Goal: Information Seeking & Learning: Learn about a topic

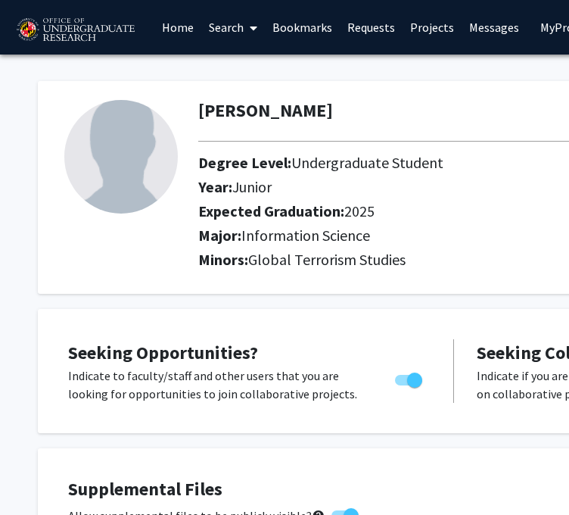
click at [236, 32] on link "Search" at bounding box center [233, 27] width 64 height 53
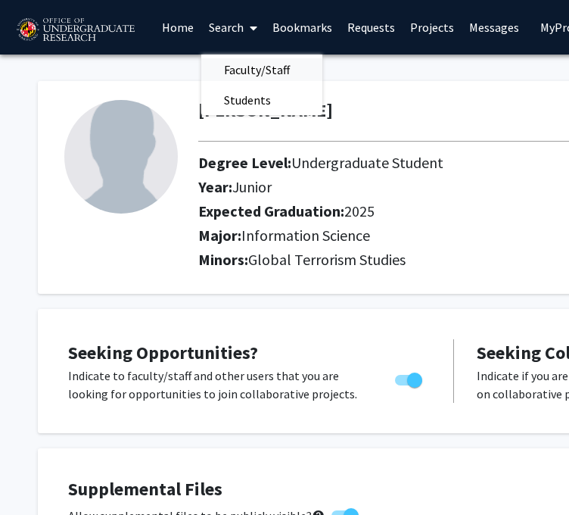
click at [252, 65] on span "Faculty/Staff" at bounding box center [256, 70] width 111 height 30
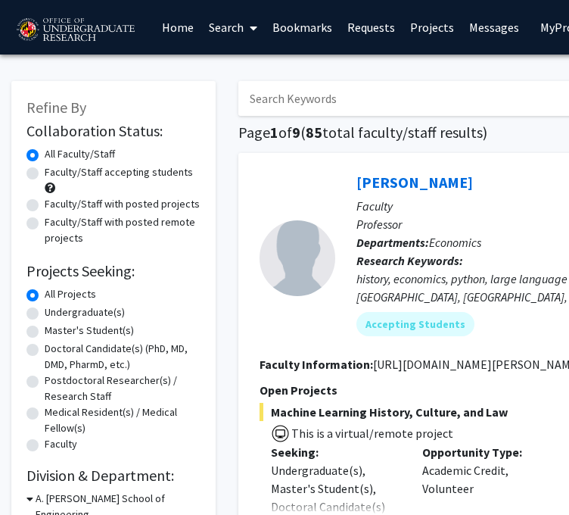
click at [61, 167] on label "Faculty/Staff accepting students" at bounding box center [119, 172] width 148 height 16
click at [55, 167] on input "Faculty/Staff accepting students" at bounding box center [50, 169] width 10 height 10
radio input "true"
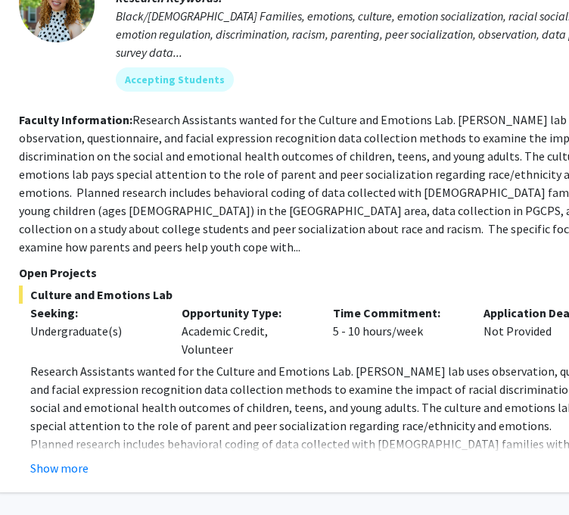
scroll to position [7181, 241]
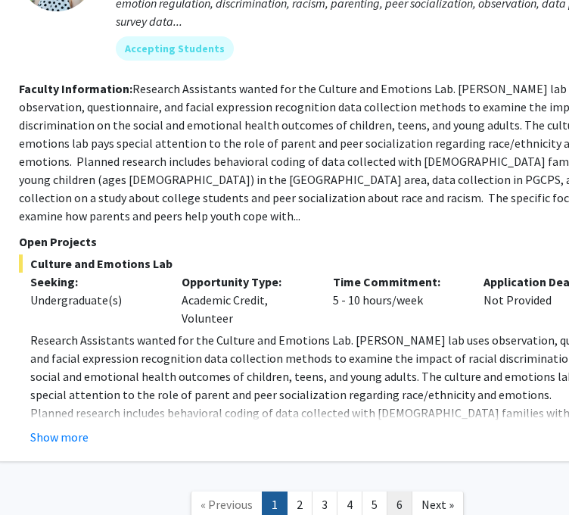
click at [398, 491] on link "6" at bounding box center [400, 504] width 26 height 26
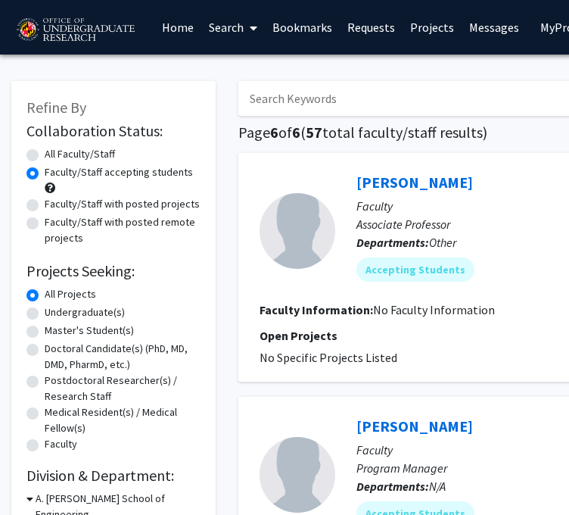
click at [415, 26] on link "Projects" at bounding box center [432, 27] width 59 height 53
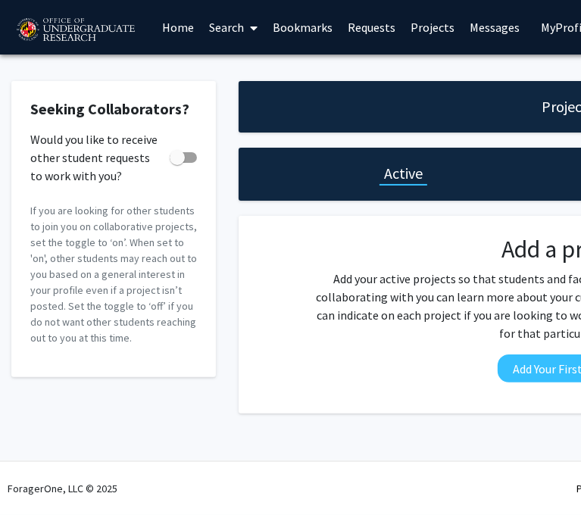
click at [380, 26] on link "Requests" at bounding box center [371, 27] width 63 height 53
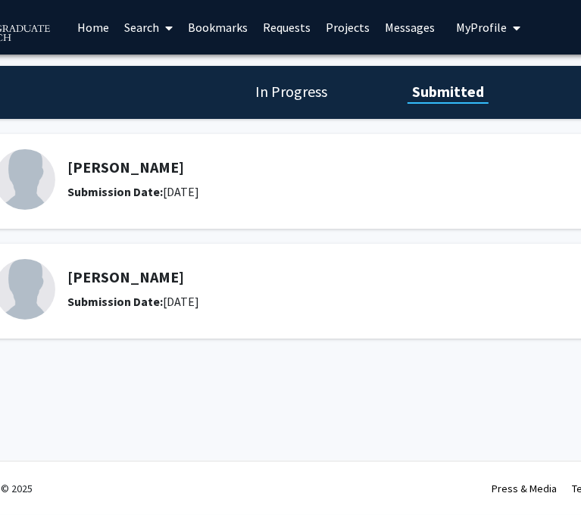
scroll to position [0, 86]
click at [395, 33] on link "Messages" at bounding box center [407, 27] width 65 height 53
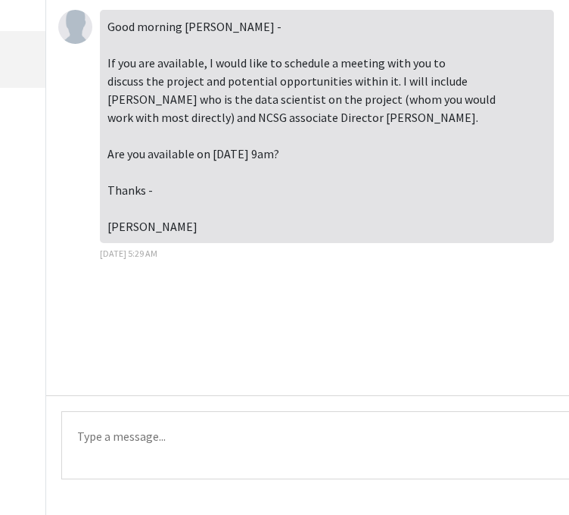
scroll to position [85, 210]
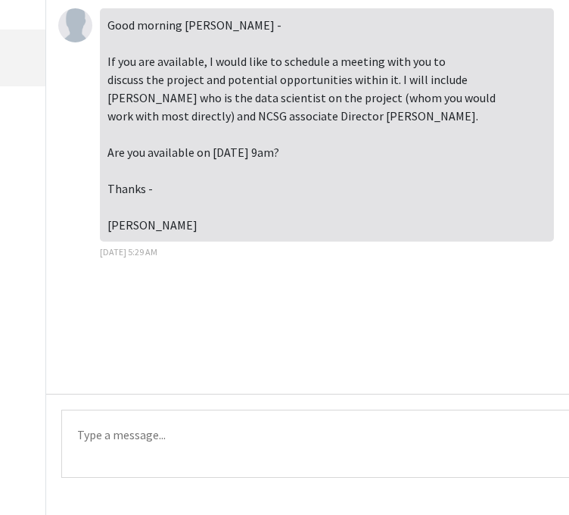
click at [143, 469] on textarea "Type a message" at bounding box center [347, 444] width 572 height 68
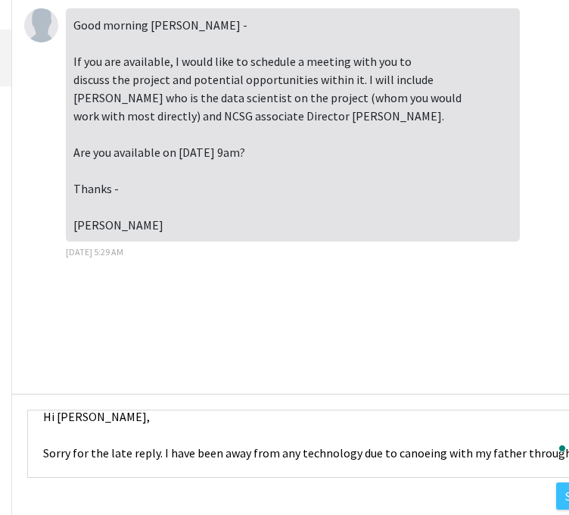
scroll to position [18, 0]
click at [354, 453] on textarea "Hi [PERSON_NAME], Sorry for the late reply. I have been away from any technolog…" at bounding box center [313, 444] width 572 height 68
click at [534, 451] on div "Messages [PERSON_NAME] [DATE] 5:29 AM [PERSON_NAME] [DATE] 8:11 AM Good morning…" at bounding box center [210, 261] width 810 height 530
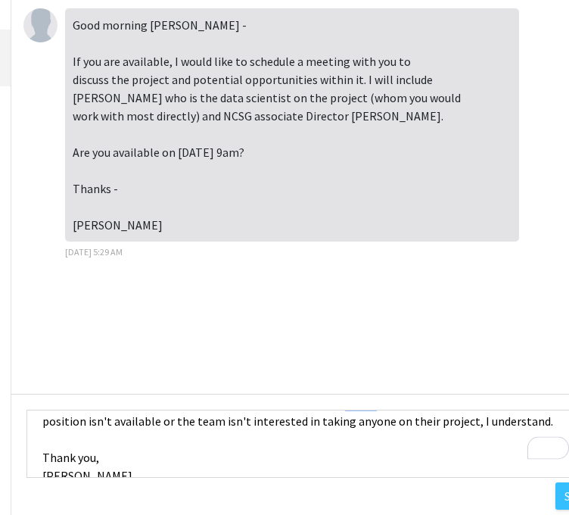
scroll to position [73, 0]
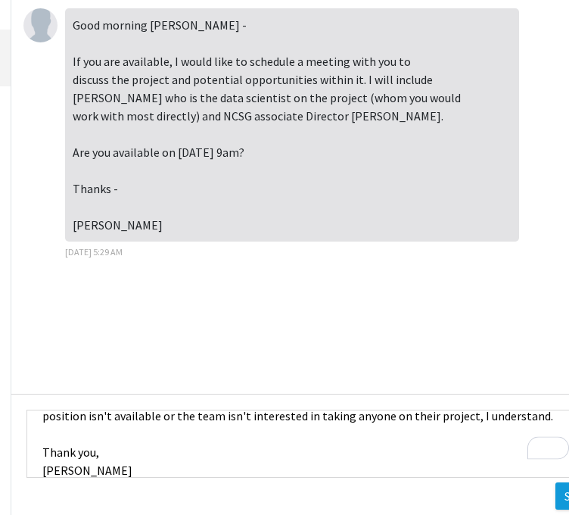
type textarea "Hi [PERSON_NAME], Sorry for the late reply. I have been away from my computer d…"
click at [559, 494] on button "Send" at bounding box center [577, 495] width 43 height 27
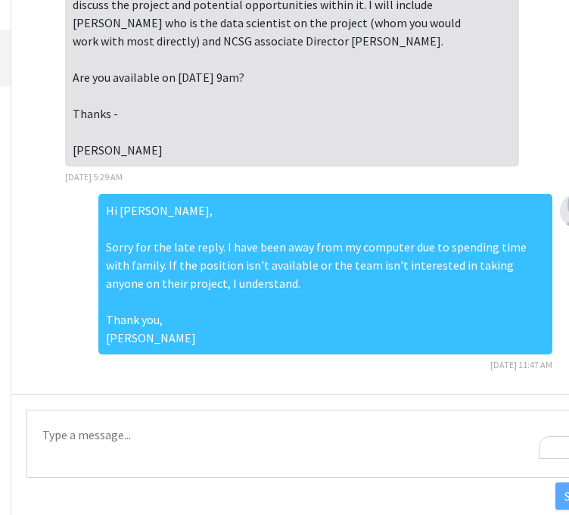
scroll to position [0, 0]
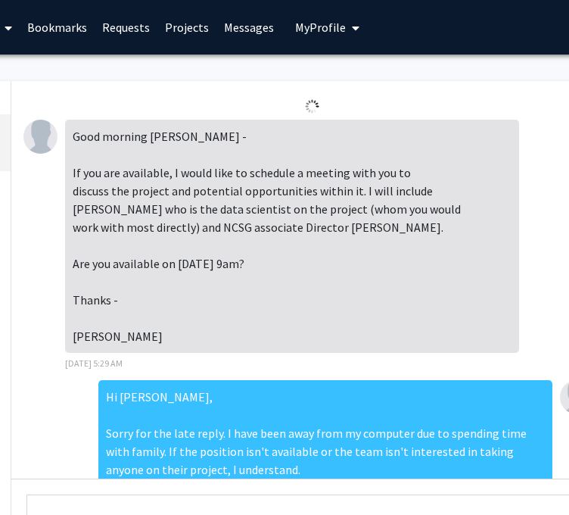
click at [183, 26] on link "Projects" at bounding box center [186, 27] width 59 height 53
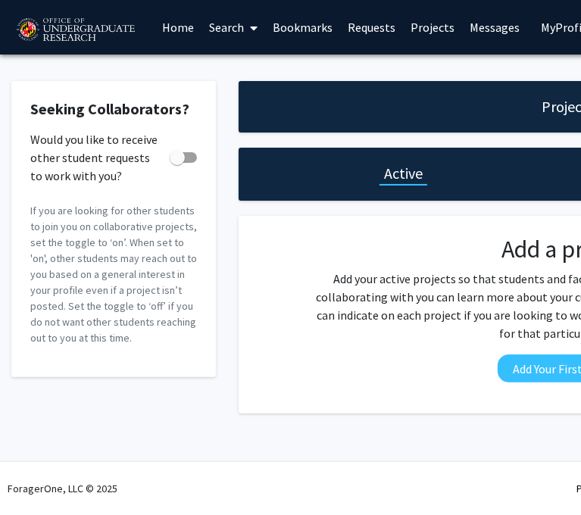
click at [230, 23] on link "Search" at bounding box center [233, 27] width 64 height 53
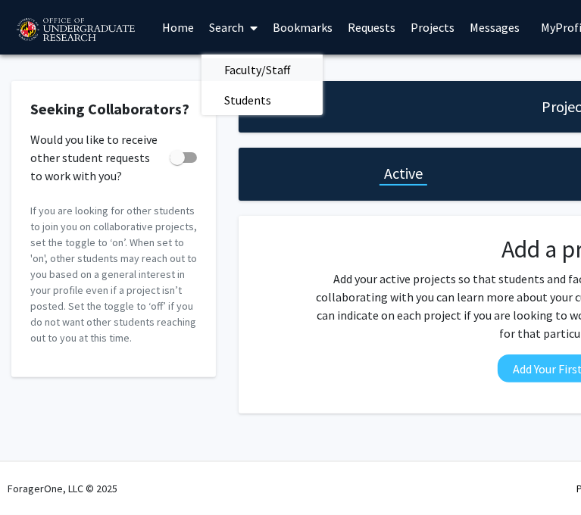
click at [242, 68] on span "Faculty/Staff" at bounding box center [256, 70] width 111 height 30
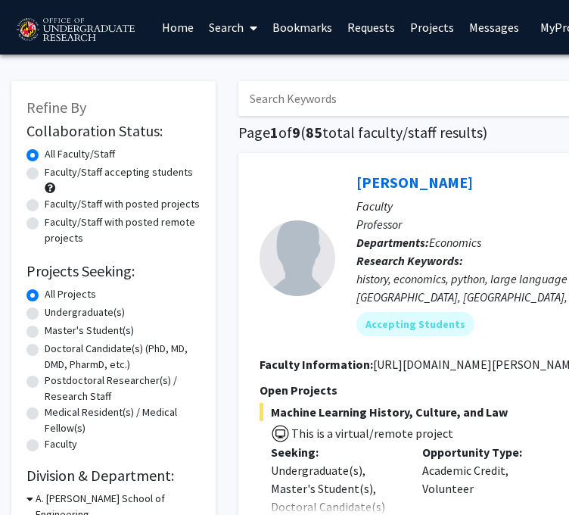
click at [92, 177] on label "Faculty/Staff accepting students" at bounding box center [119, 172] width 148 height 16
click at [55, 174] on input "Faculty/Staff accepting students" at bounding box center [50, 169] width 10 height 10
radio input "true"
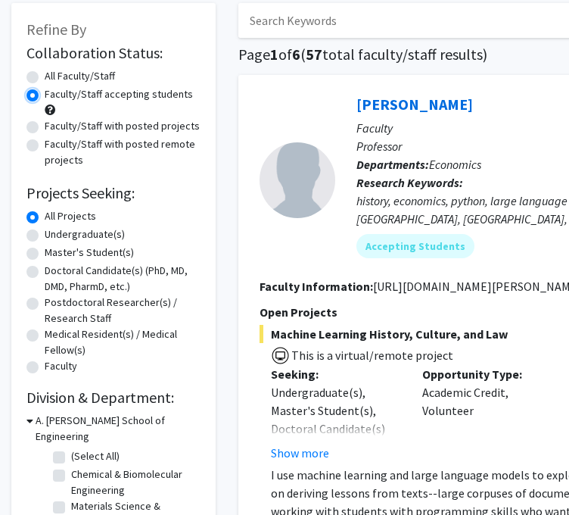
scroll to position [79, 0]
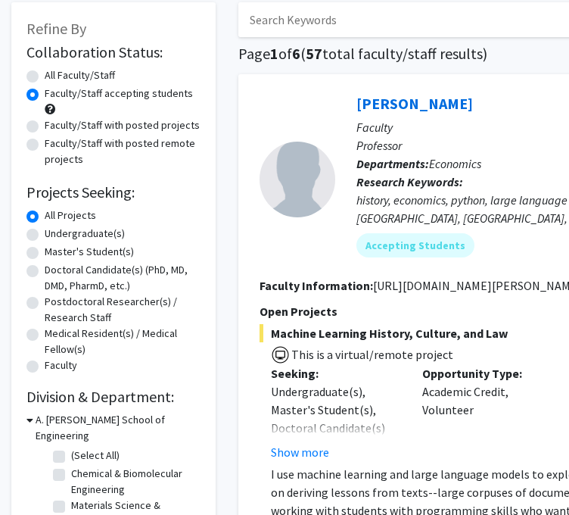
click at [82, 231] on label "Undergraduate(s)" at bounding box center [85, 234] width 80 height 16
click at [55, 231] on input "Undergraduate(s)" at bounding box center [50, 231] width 10 height 10
radio input "true"
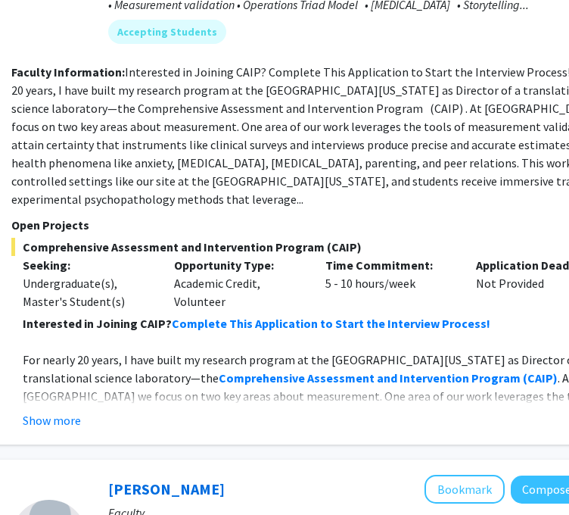
scroll to position [6086, 248]
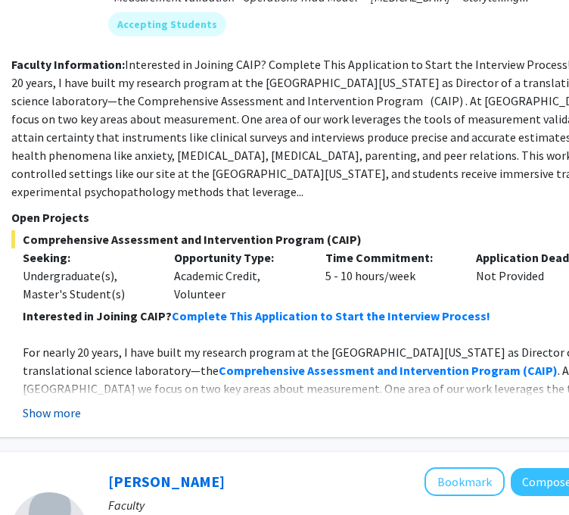
click at [58, 403] on button "Show more" at bounding box center [52, 412] width 58 height 18
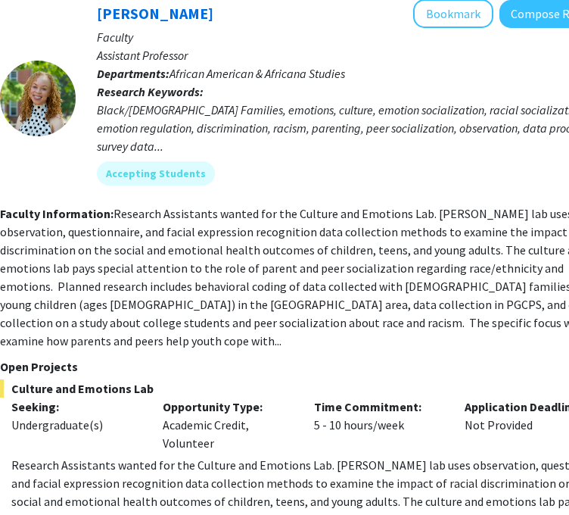
scroll to position [7381, 260]
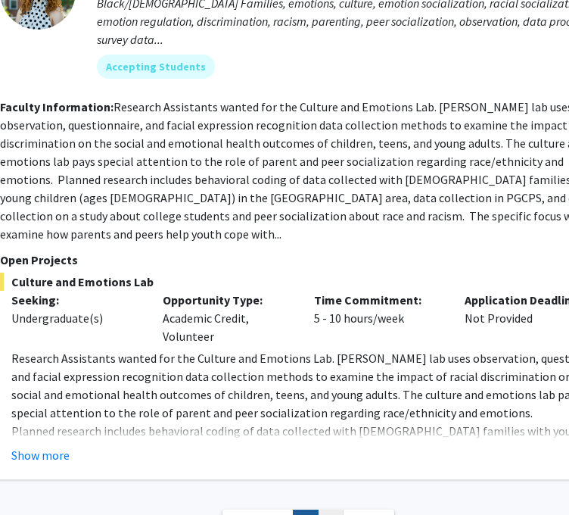
click at [322, 509] on link "2" at bounding box center [331, 522] width 26 height 26
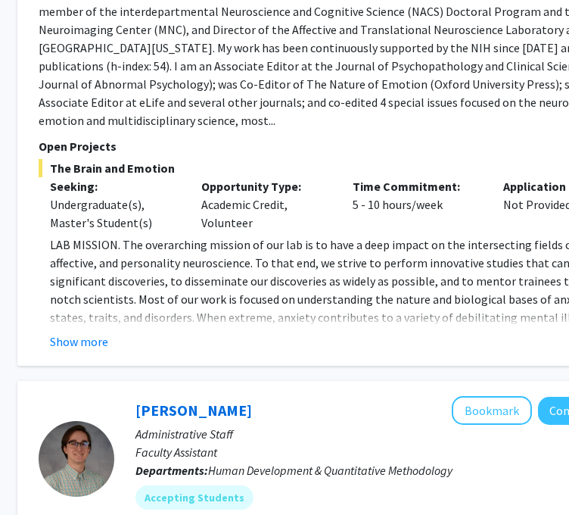
scroll to position [2044, 221]
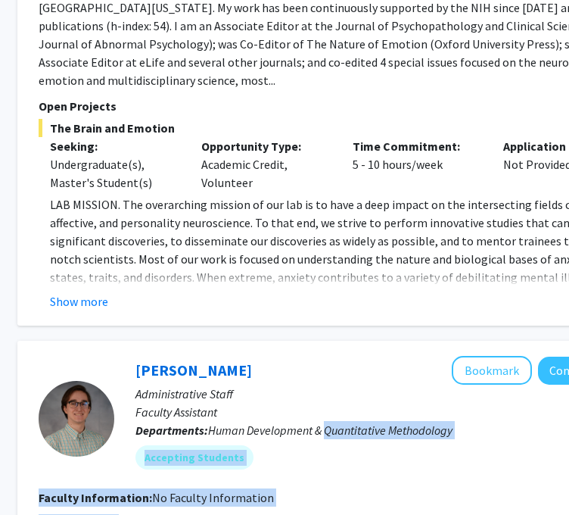
drag, startPoint x: 326, startPoint y: 514, endPoint x: 344, endPoint y: 507, distance: 19.4
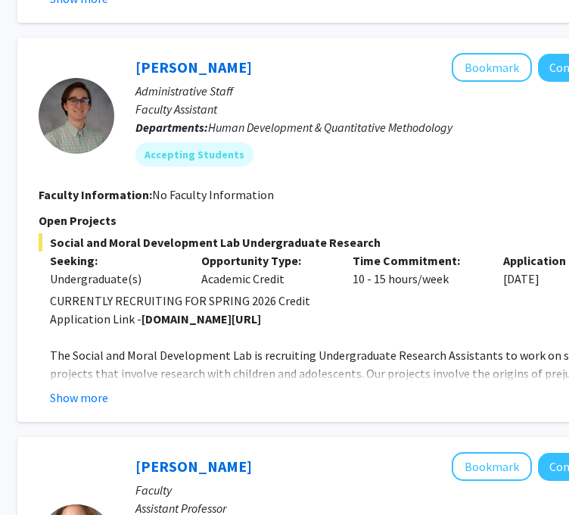
click at [348, 452] on div "[PERSON_NAME] Bookmark Compose Request" at bounding box center [394, 466] width 519 height 29
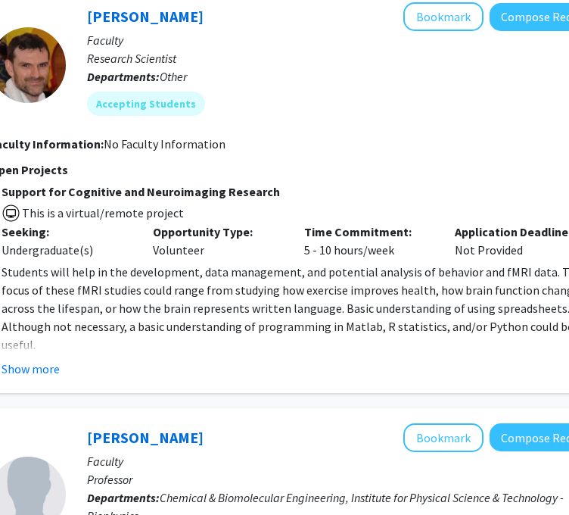
scroll to position [4265, 269]
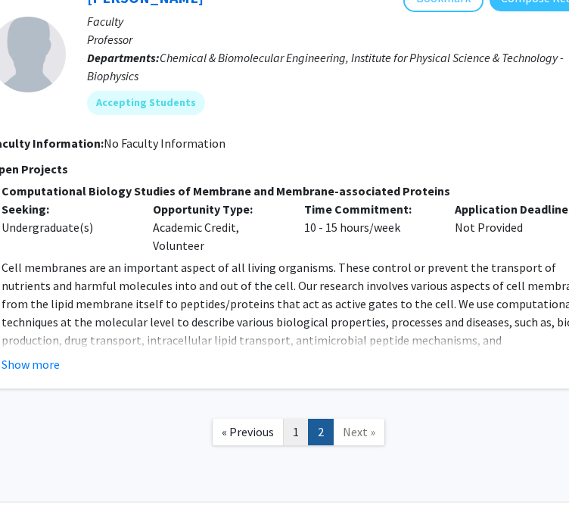
click at [302, 419] on link "1" at bounding box center [296, 432] width 26 height 26
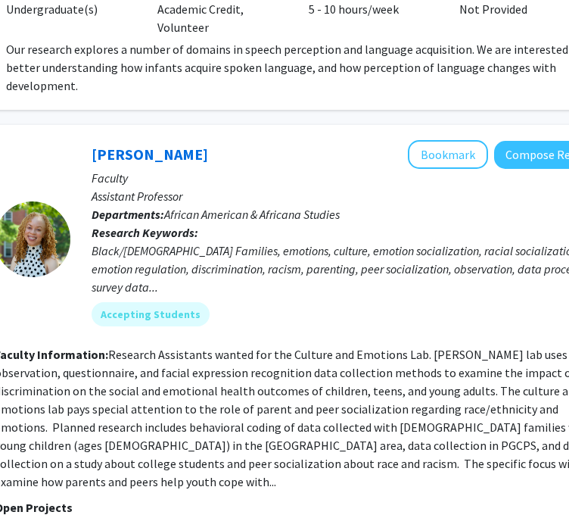
scroll to position [7116, 265]
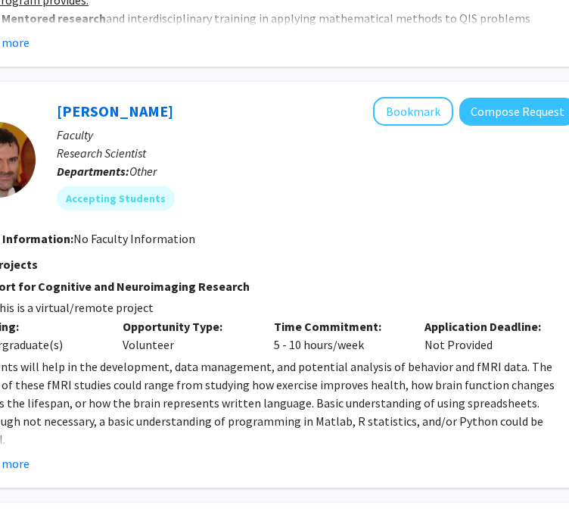
scroll to position [3709, 300]
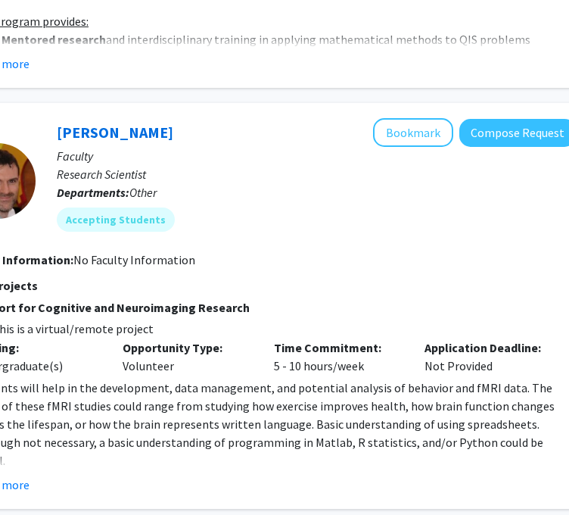
drag, startPoint x: 275, startPoint y: 512, endPoint x: 251, endPoint y: 518, distance: 24.2
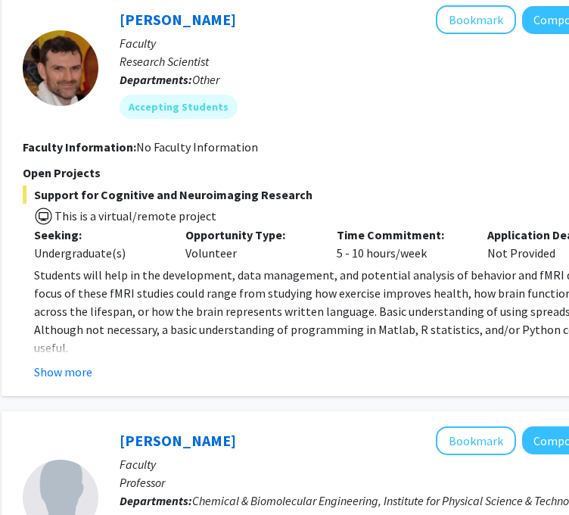
scroll to position [4239, 237]
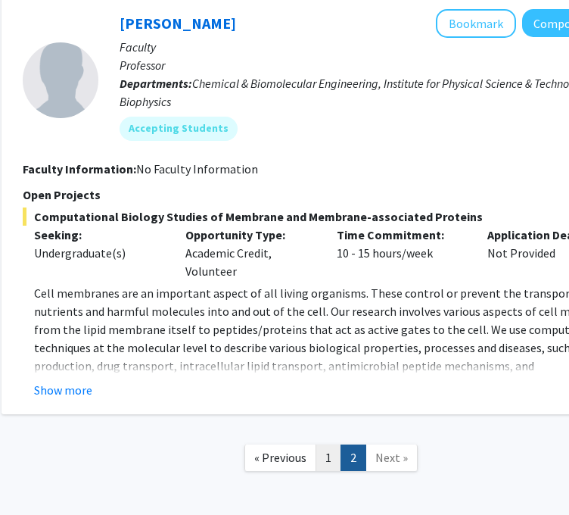
click at [321, 444] on link "1" at bounding box center [329, 457] width 26 height 26
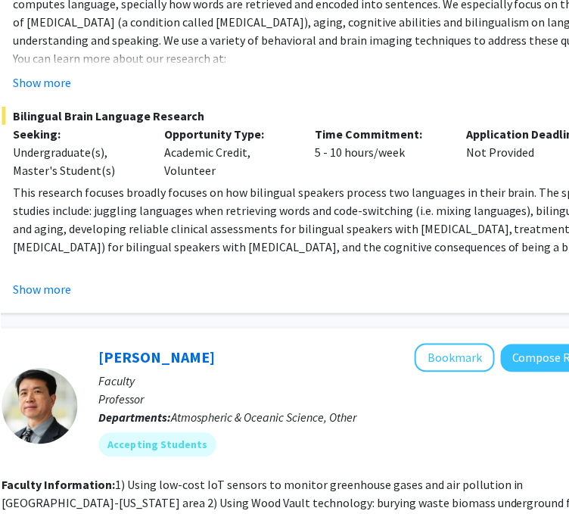
scroll to position [3709, 259]
